Goal: Information Seeking & Learning: Learn about a topic

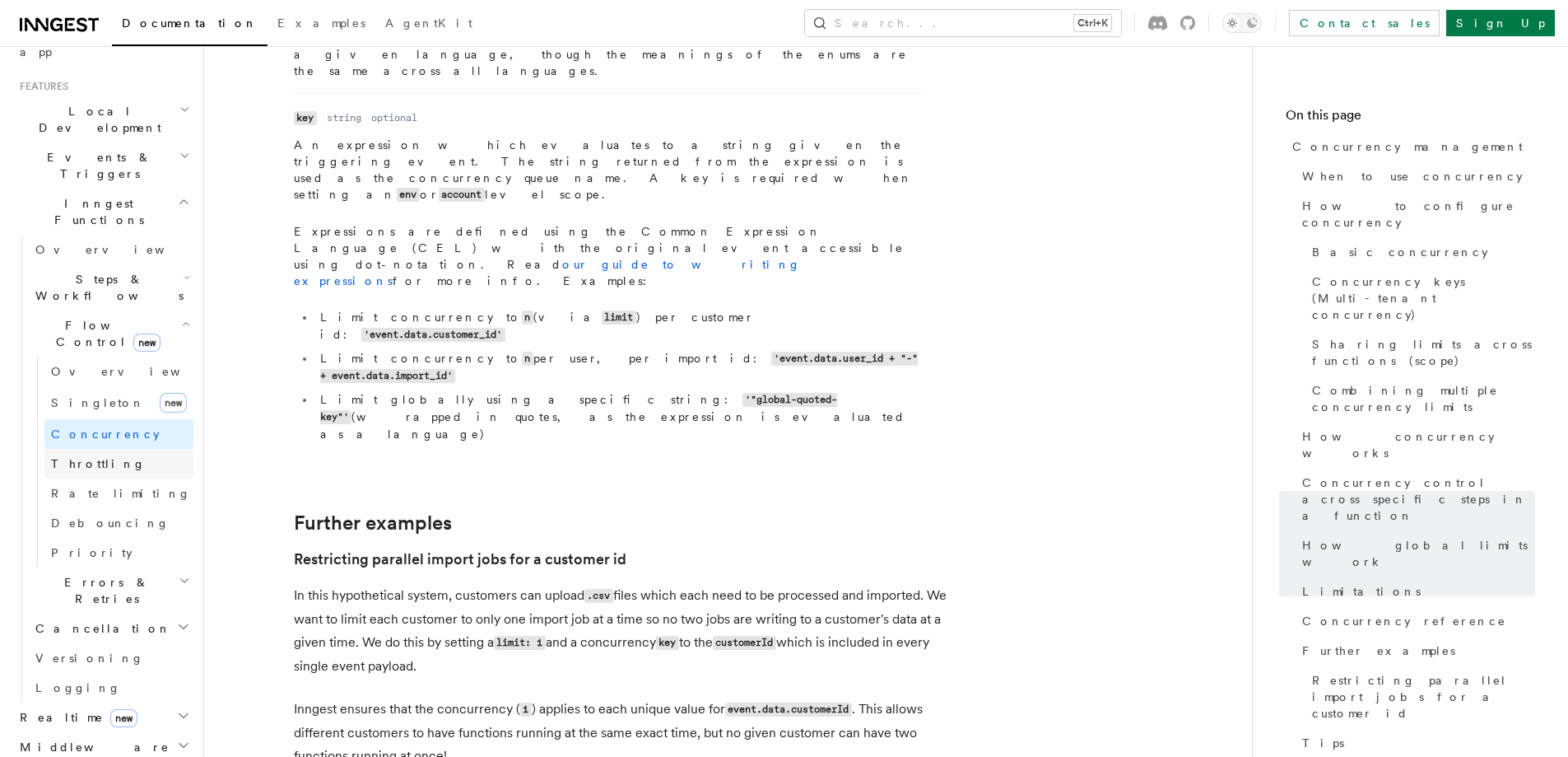
scroll to position [330, 0]
click at [142, 274] on h2 "Steps & Workflows" at bounding box center [110, 296] width 164 height 46
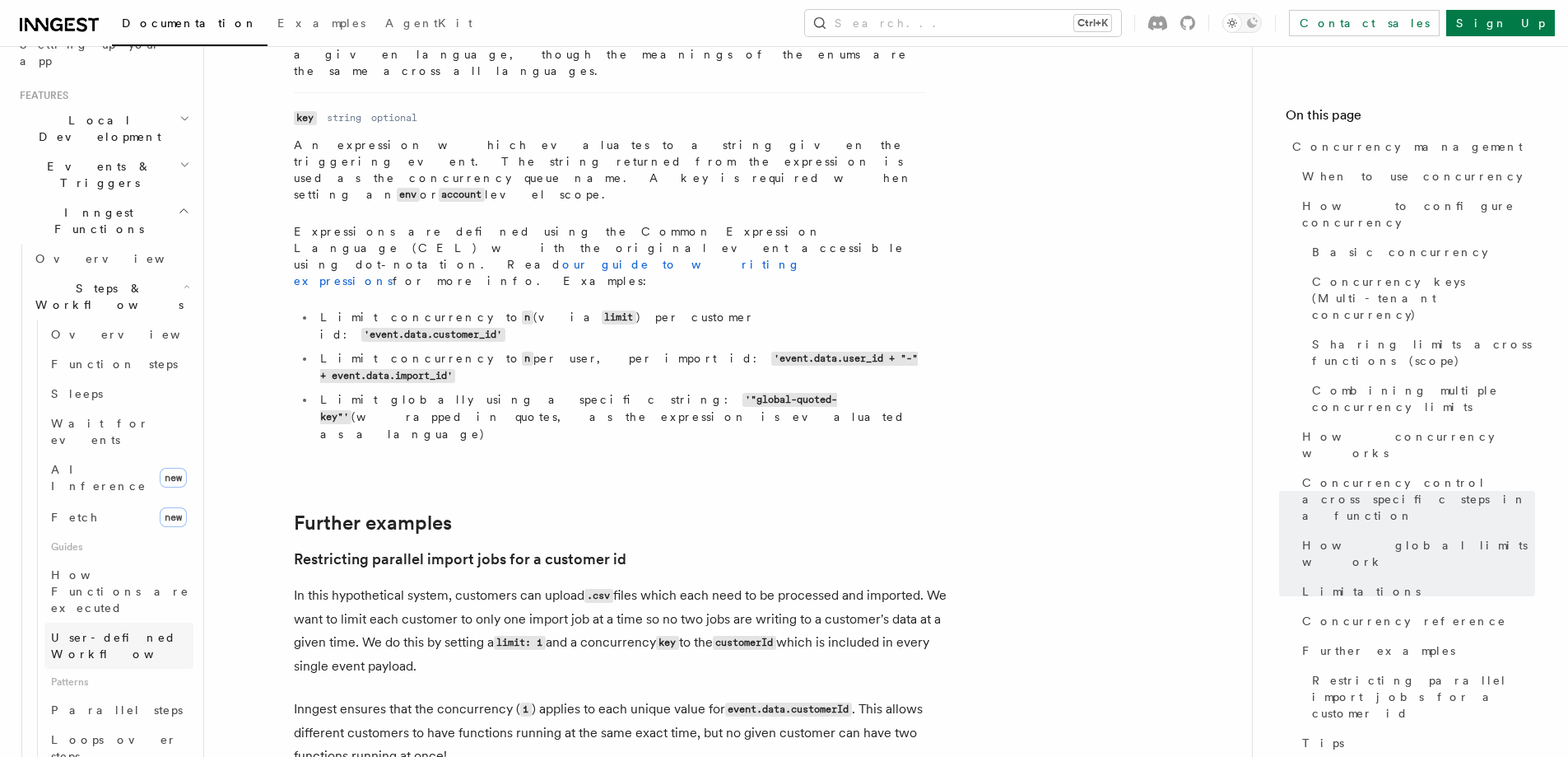
click at [128, 631] on span "User-defined Workflows" at bounding box center [125, 646] width 149 height 30
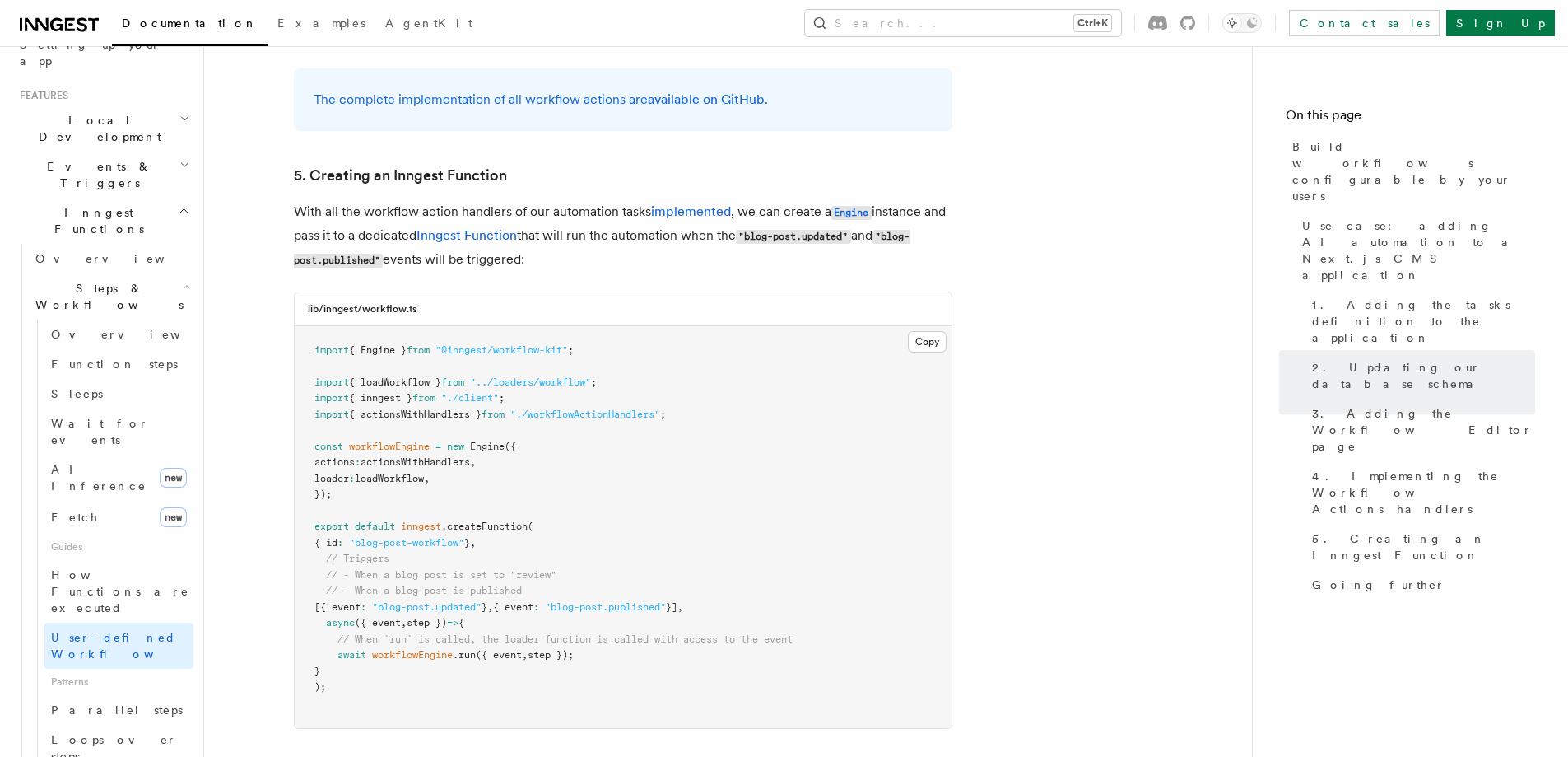
scroll to position [7246, 0]
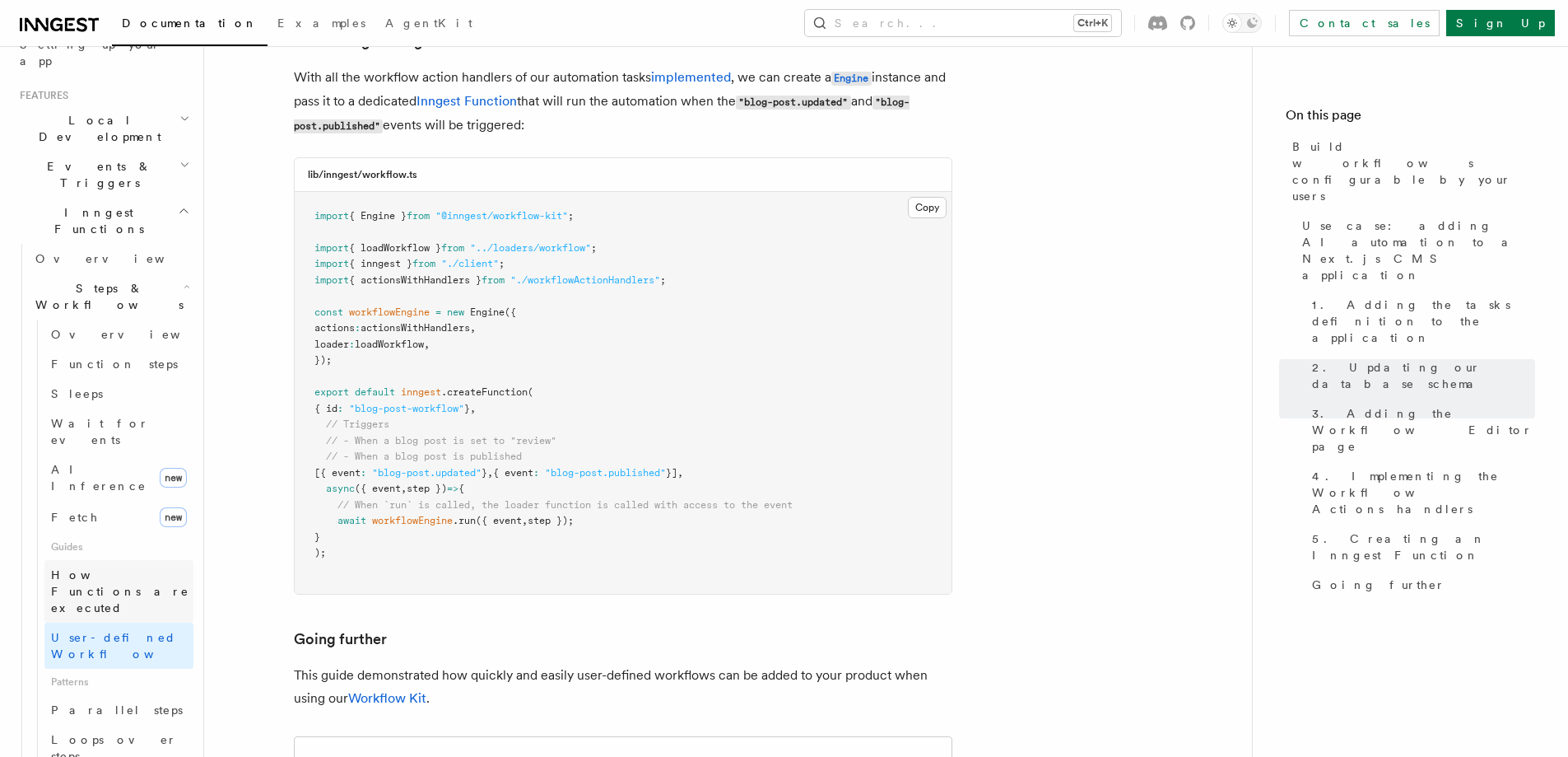
click at [141, 568] on span "How Functions are executed" at bounding box center [120, 591] width 139 height 46
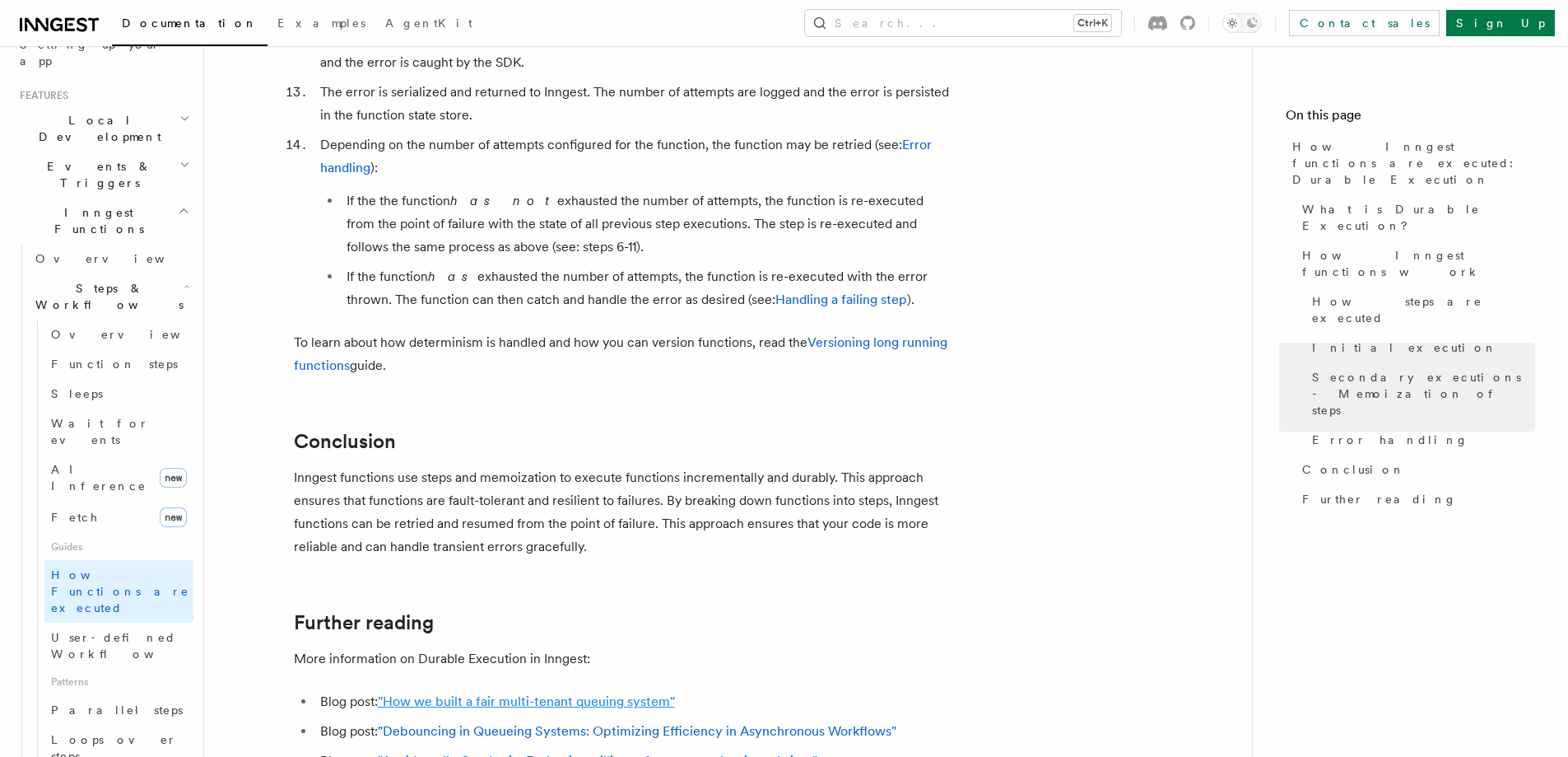
scroll to position [2881, 0]
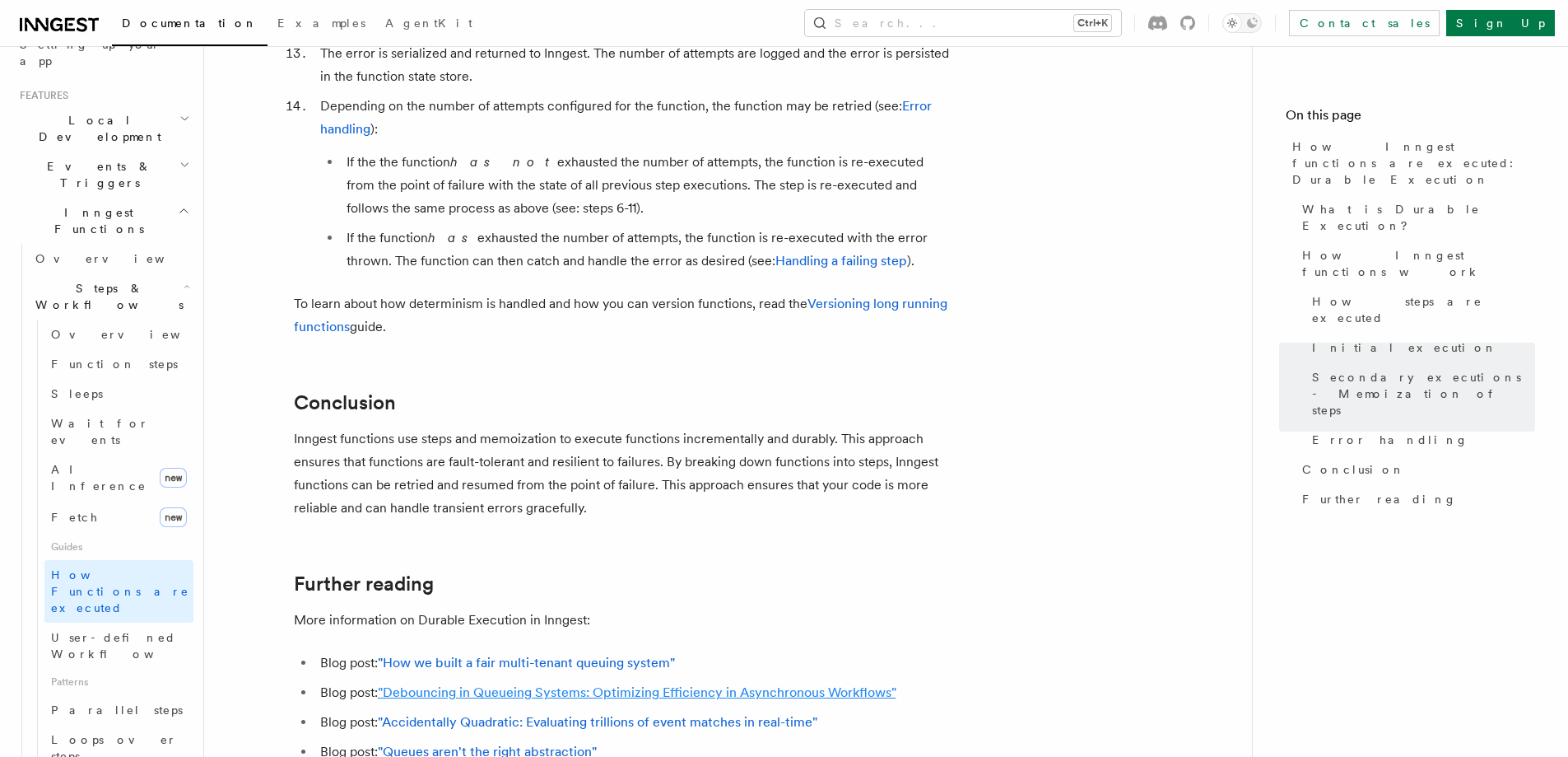
click at [718, 684] on link ""Debouncing in Queueing Systems: Optimizing Efficiency in Asynchronous Workflow…" at bounding box center [637, 692] width 519 height 16
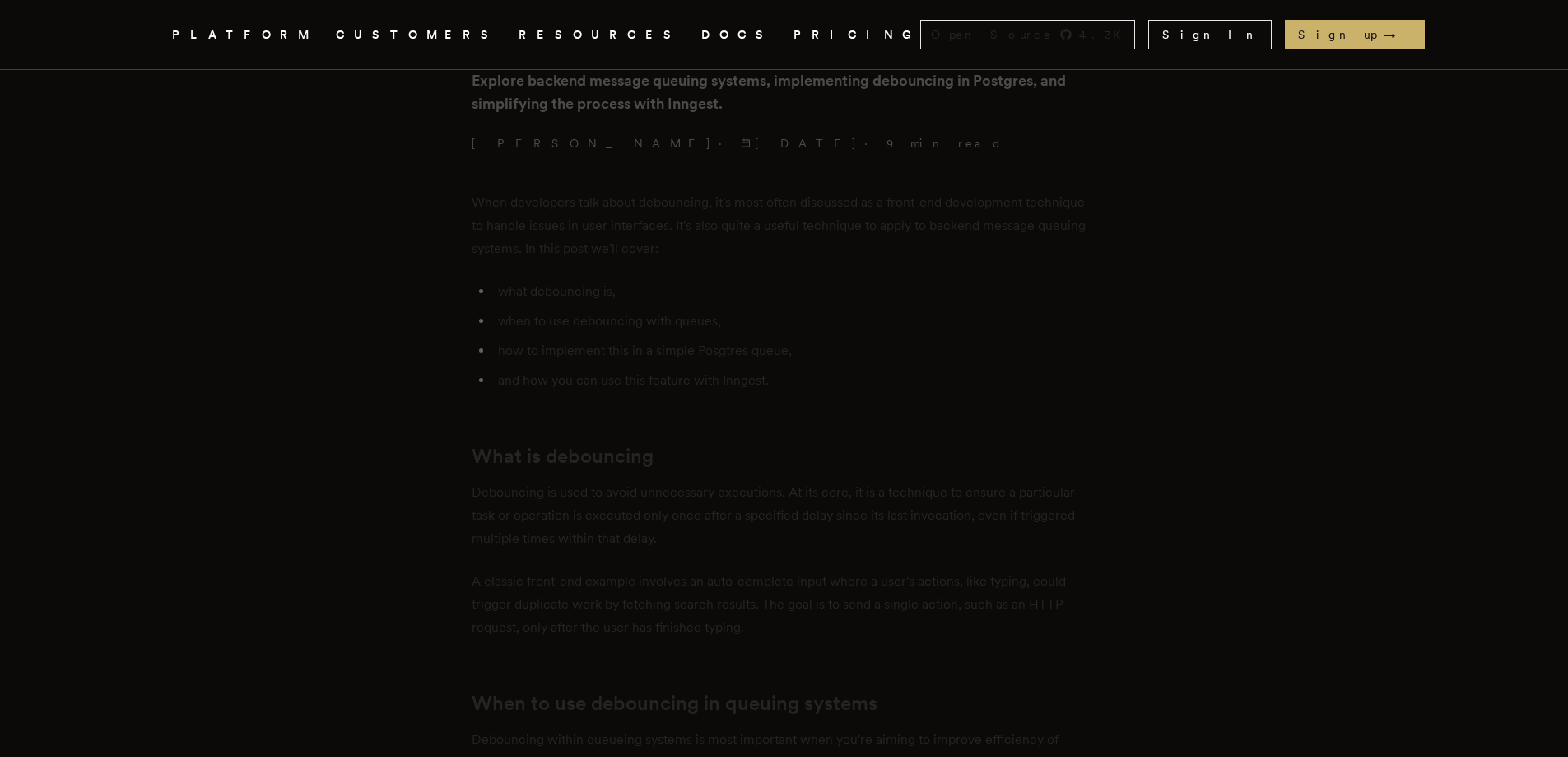
scroll to position [494, 0]
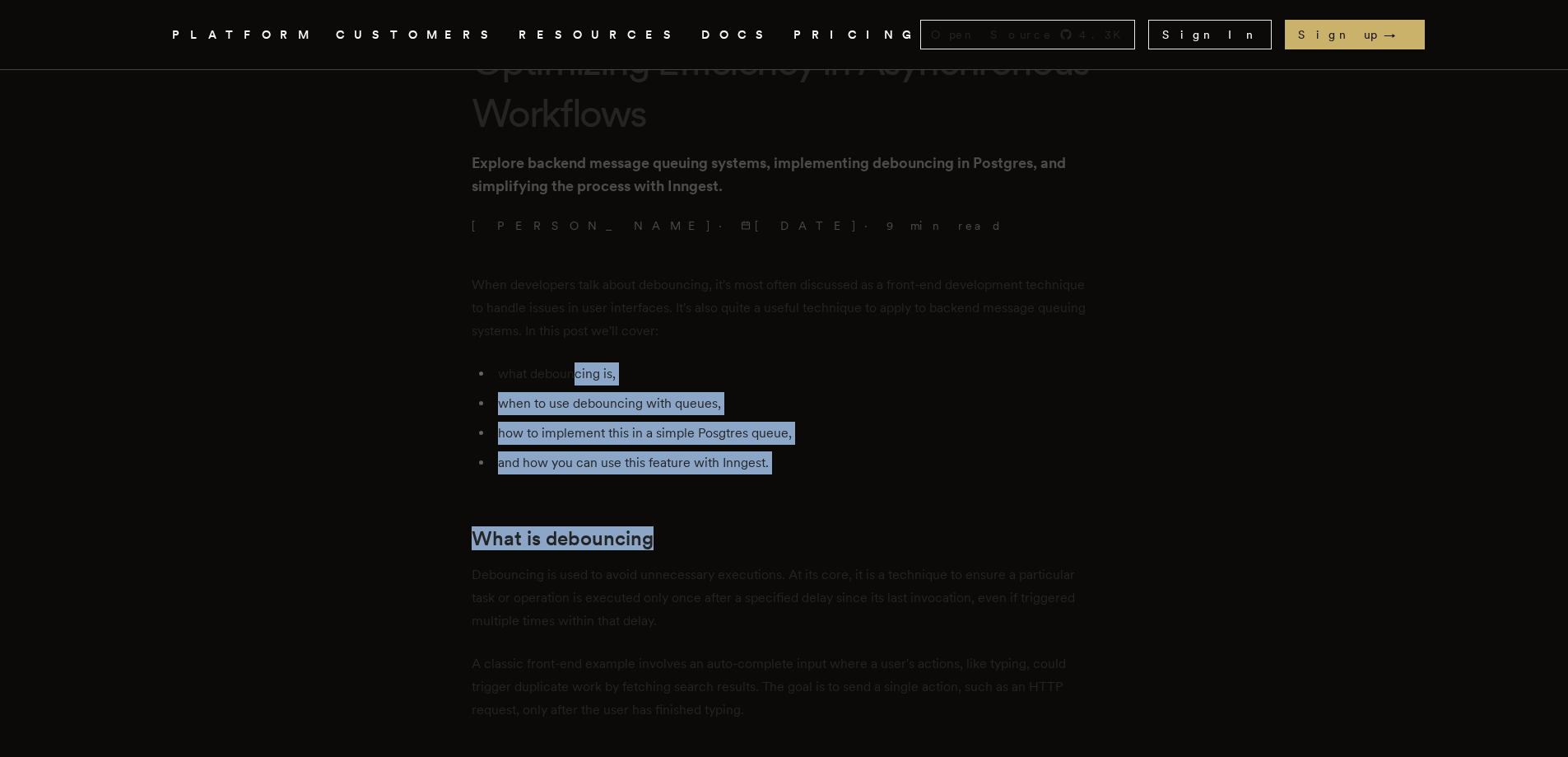
drag, startPoint x: 664, startPoint y: 523, endPoint x: 576, endPoint y: 344, distance: 199.5
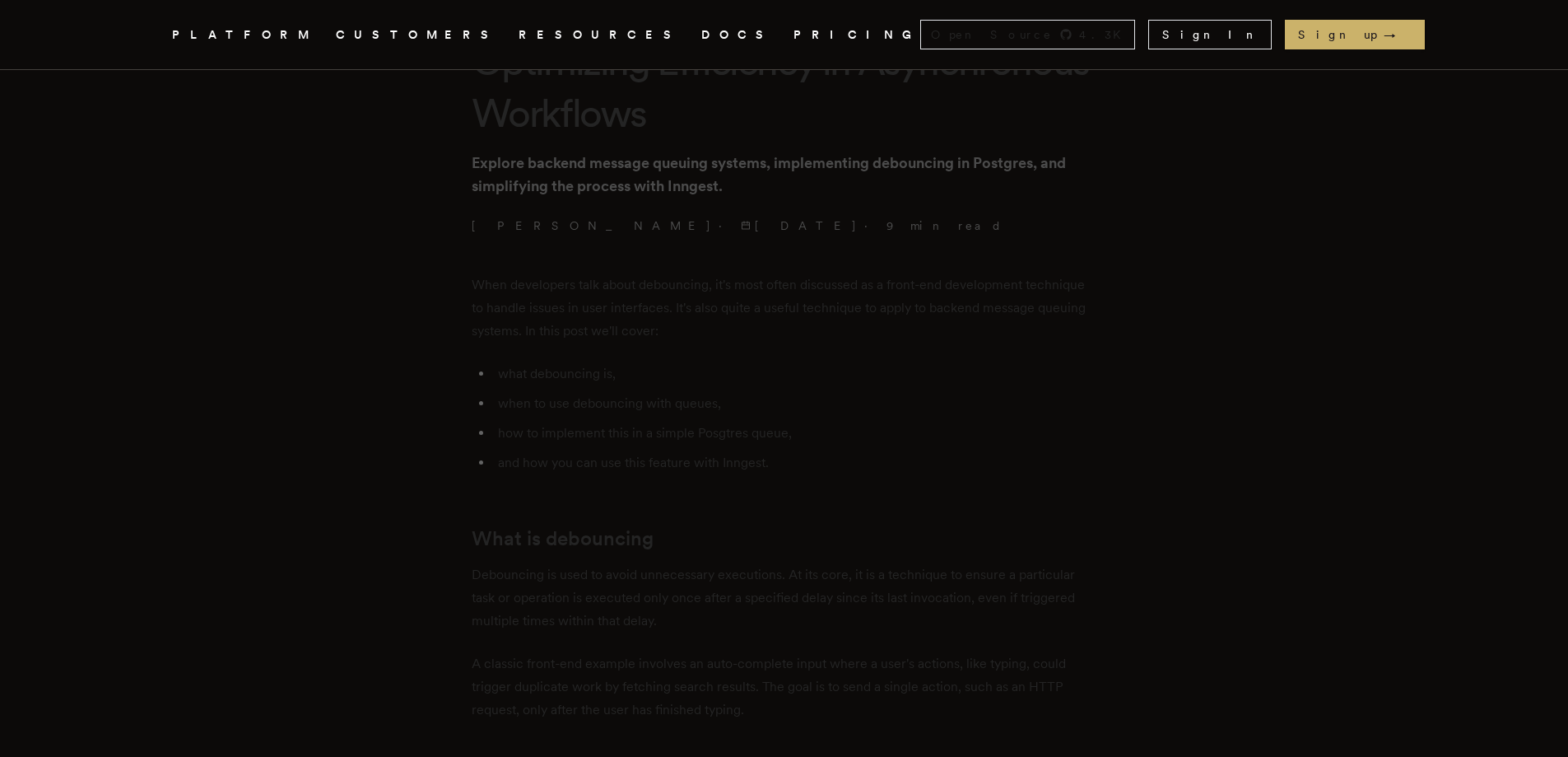
click at [576, 343] on p "When developers talk about debouncing, it's most often discussed as a front-end…" at bounding box center [784, 308] width 626 height 69
